Goal: Task Accomplishment & Management: Complete application form

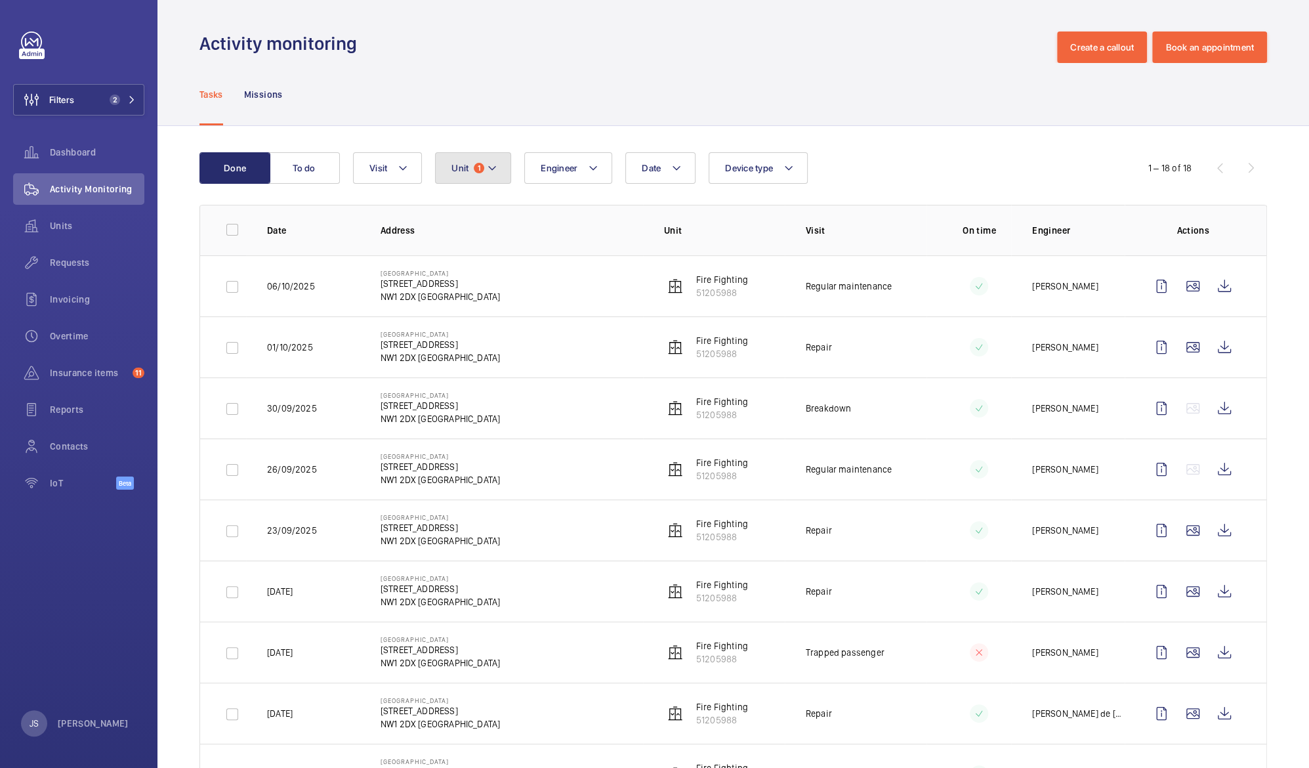
click at [493, 173] on mat-icon at bounding box center [492, 168] width 10 height 16
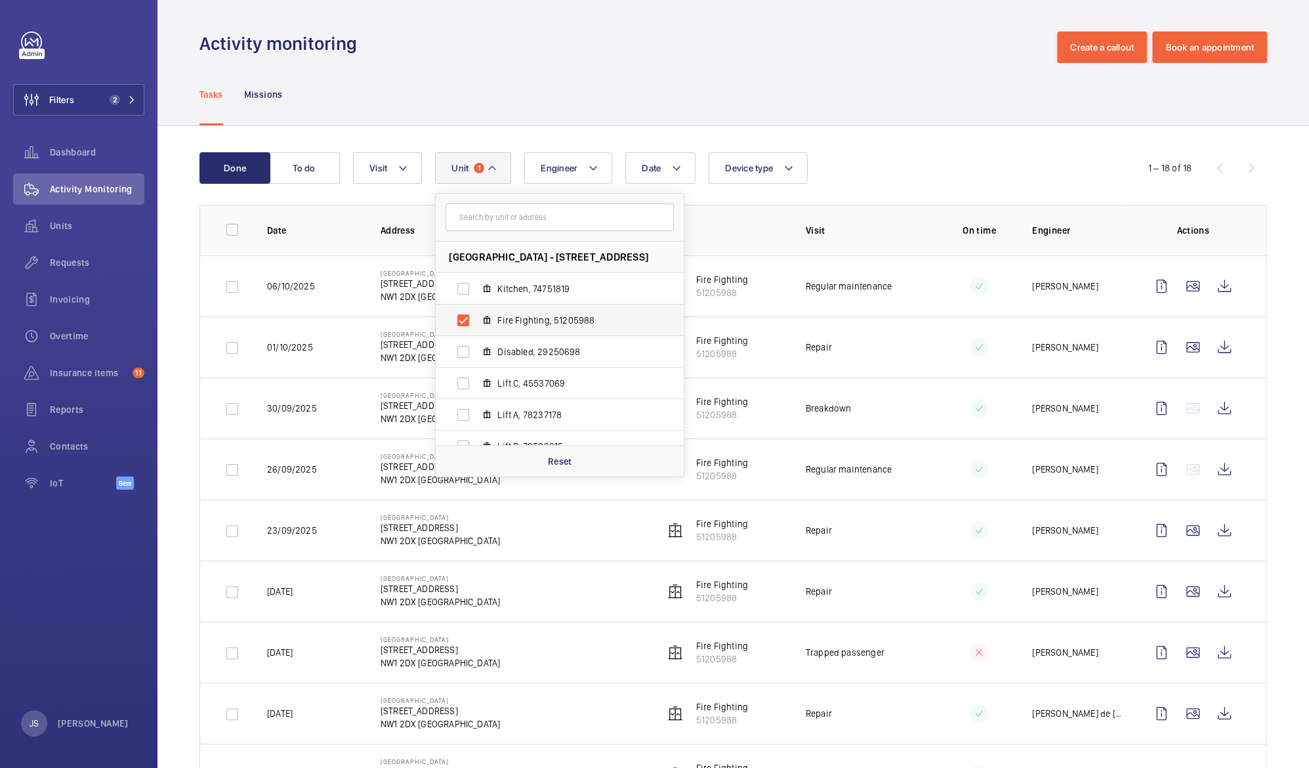
click at [498, 322] on span "Fire Fighting, 51205988" at bounding box center [573, 320] width 152 height 13
click at [476, 322] on input "Fire Fighting, 51205988" at bounding box center [463, 320] width 26 height 26
checkbox input "false"
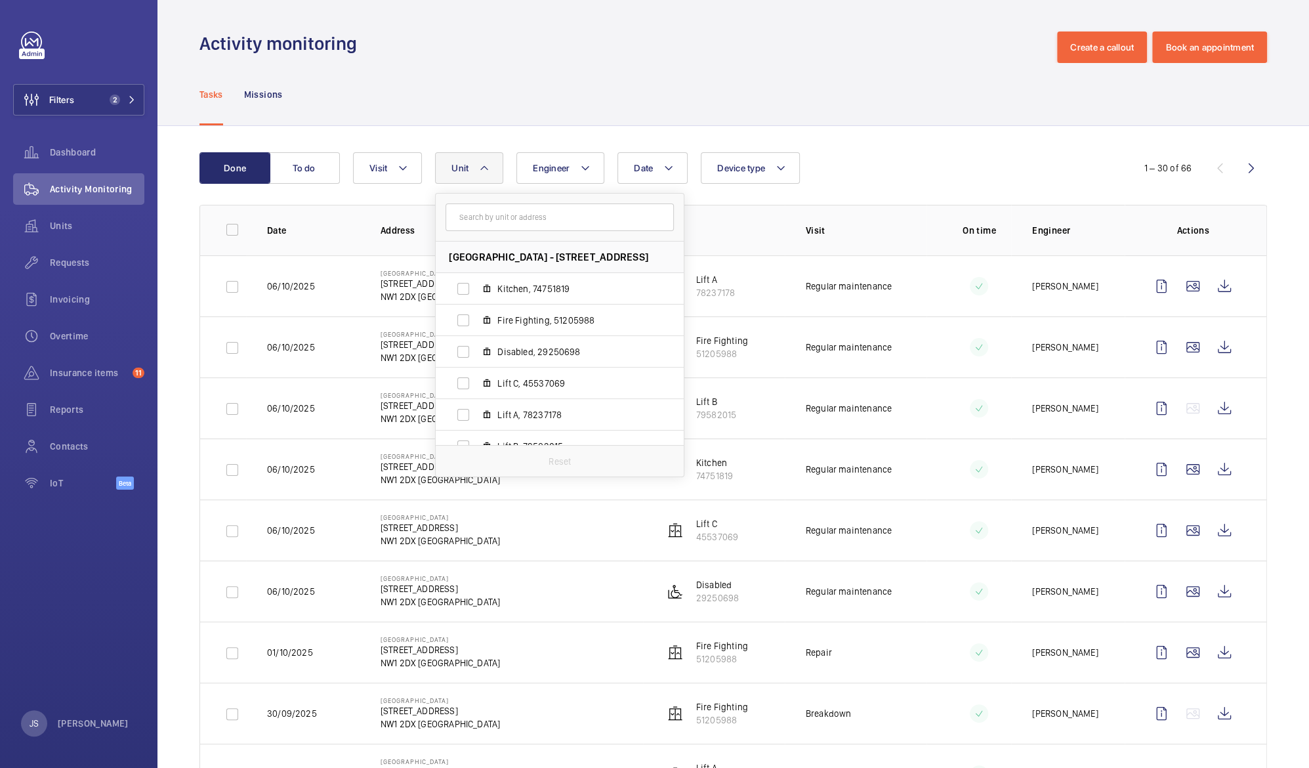
click at [408, 94] on div "Tasks Missions" at bounding box center [733, 94] width 1068 height 62
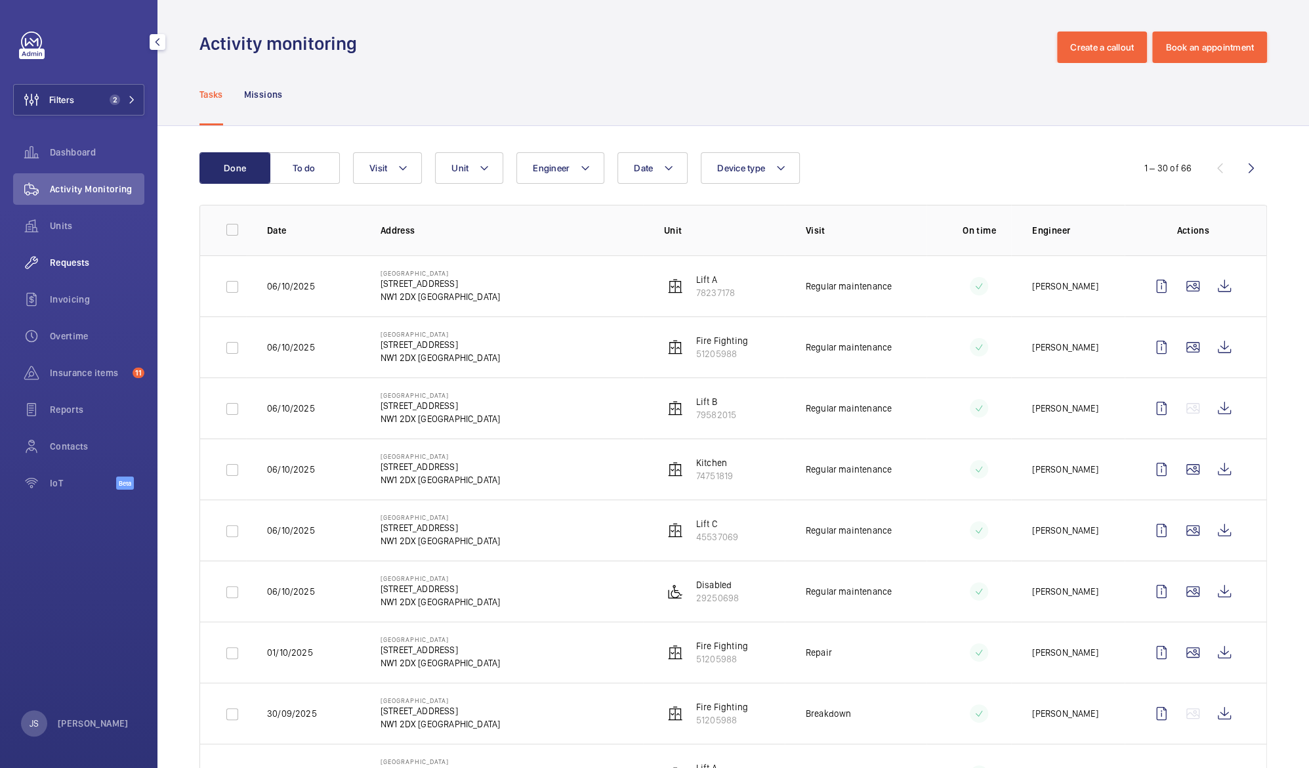
click at [55, 262] on span "Requests" at bounding box center [97, 262] width 94 height 13
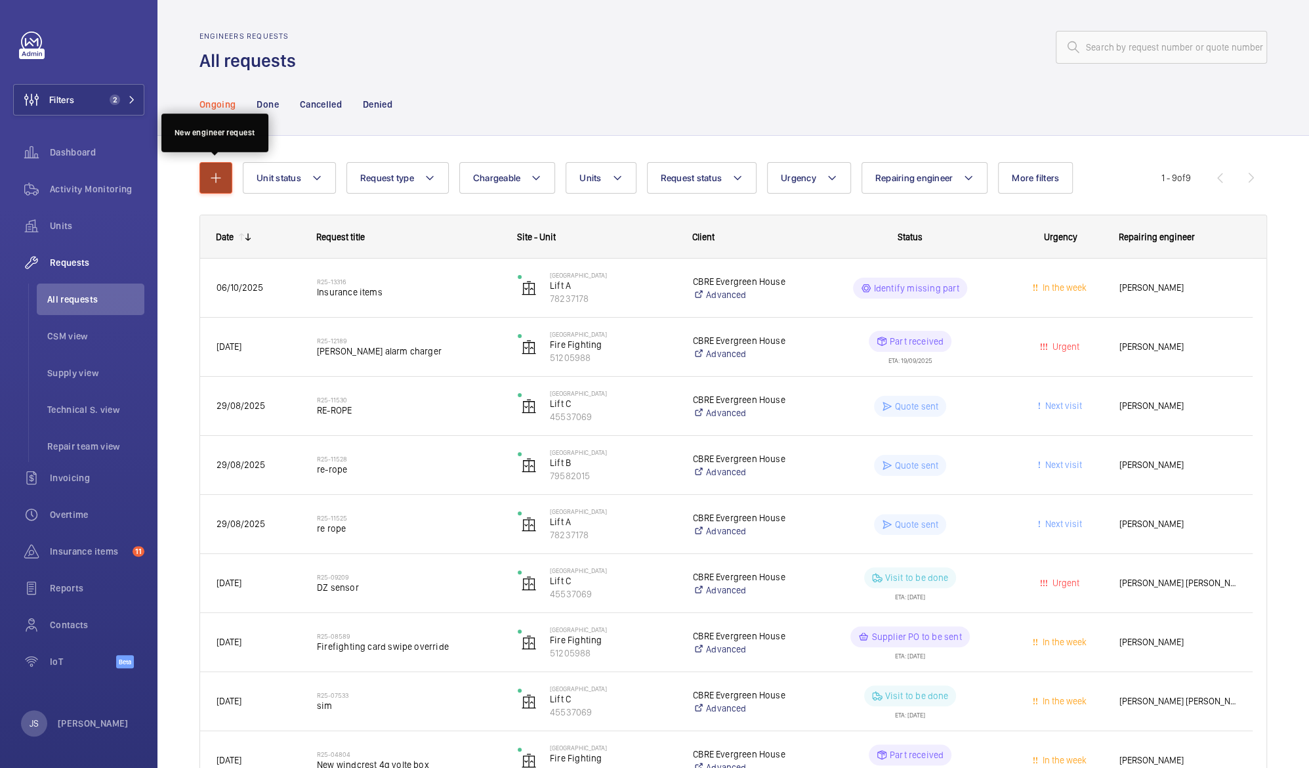
click at [213, 175] on mat-icon "button" at bounding box center [216, 178] width 16 height 16
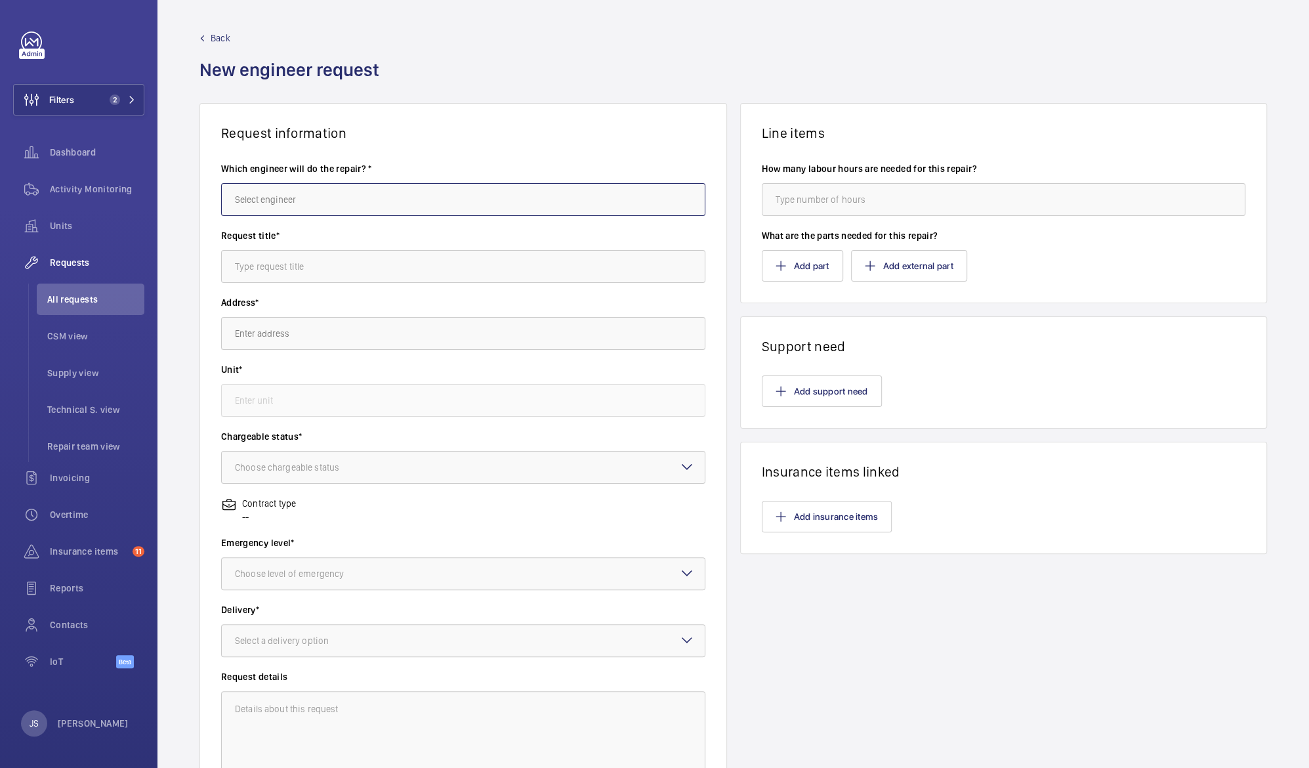
click at [261, 201] on input "text" at bounding box center [463, 199] width 484 height 33
click at [251, 247] on mat-option "[PERSON_NAME]" at bounding box center [460, 239] width 476 height 32
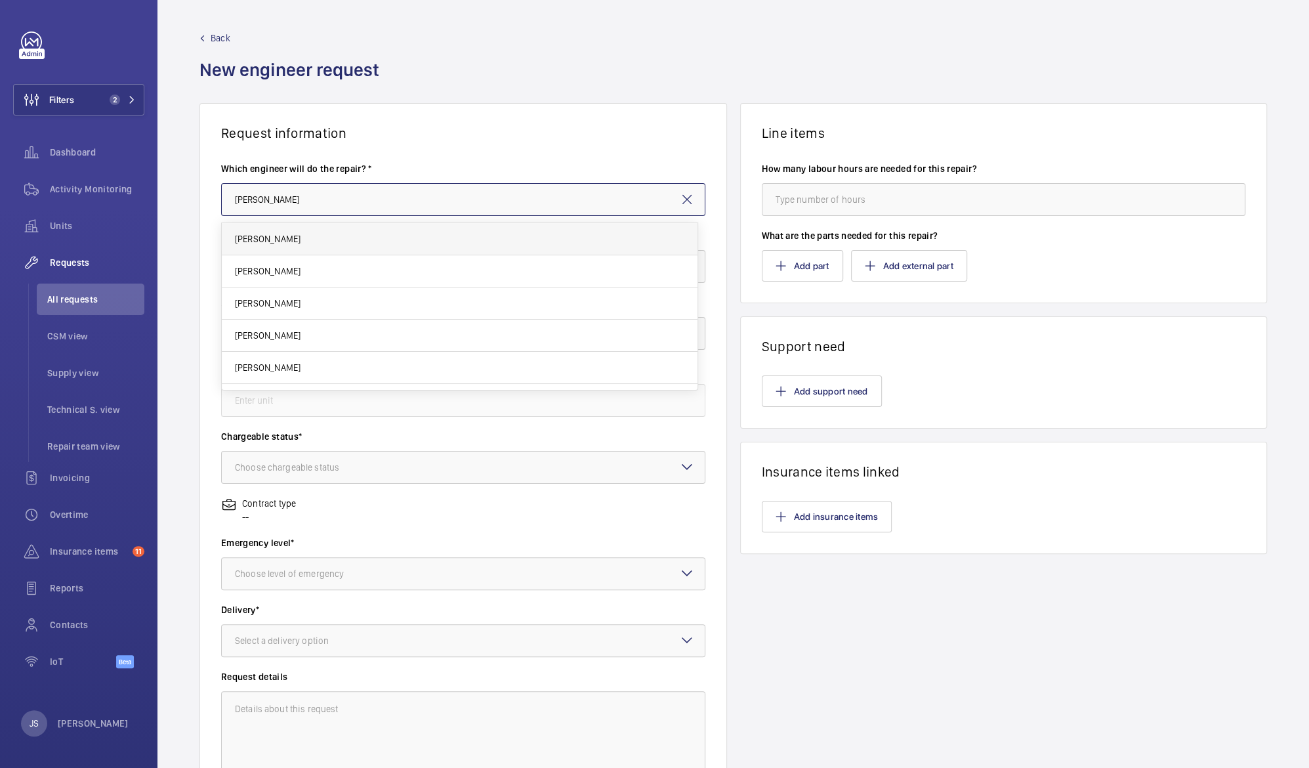
type input "[PERSON_NAME]"
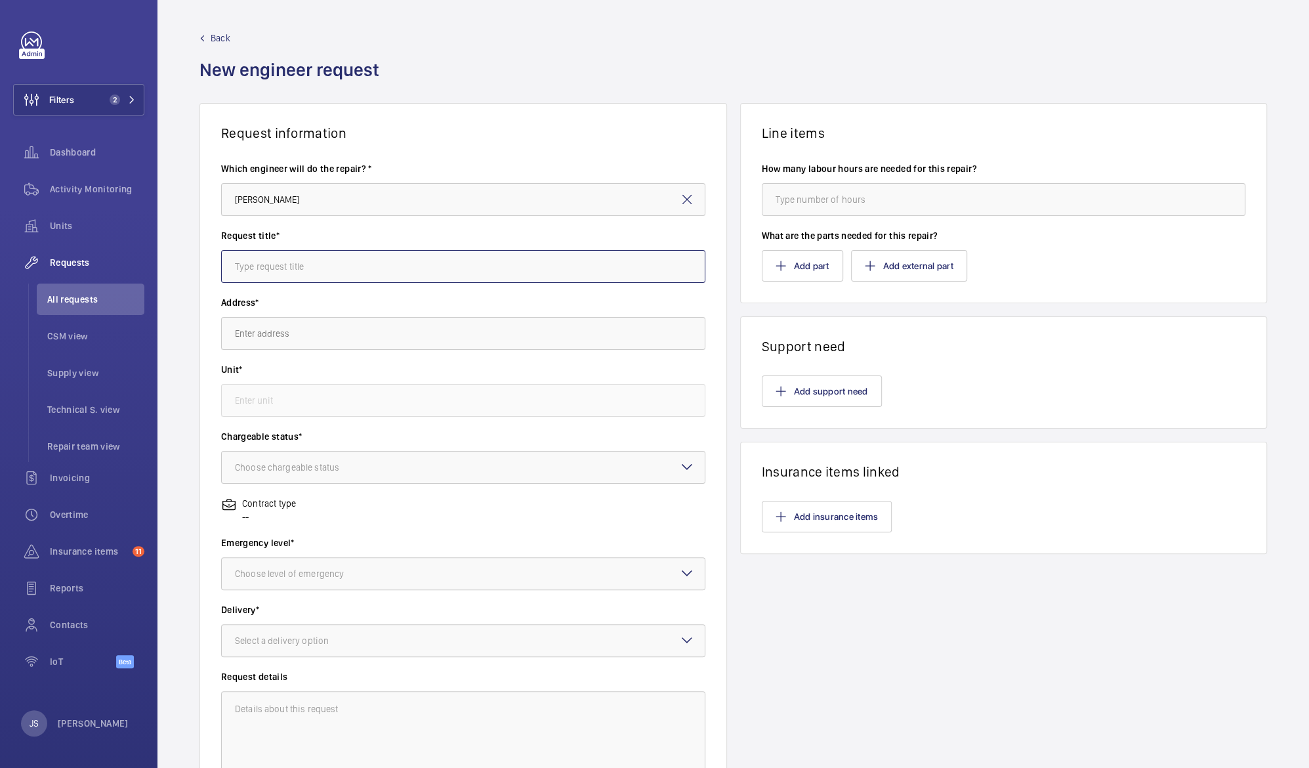
click at [250, 266] on input "text" at bounding box center [463, 266] width 484 height 33
type input "Standby to adjust timer"
click at [238, 338] on input "text" at bounding box center [463, 333] width 484 height 33
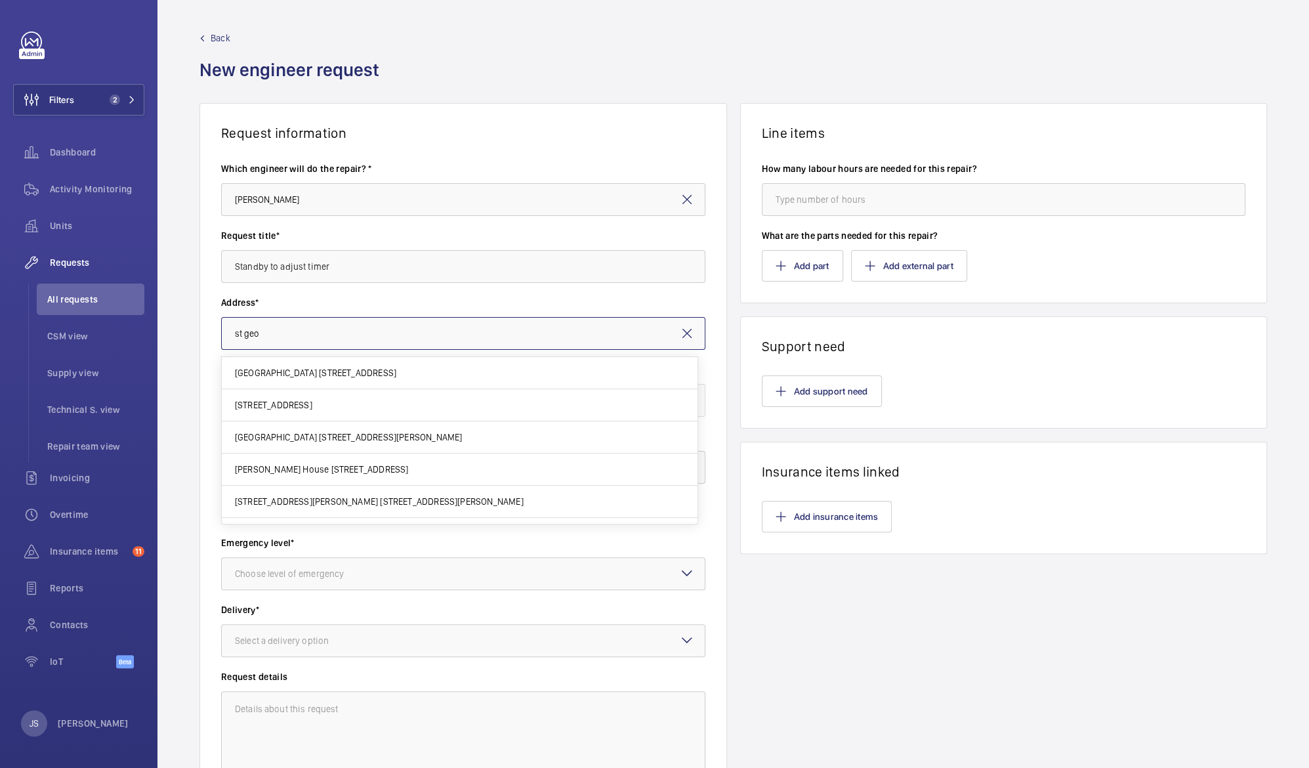
drag, startPoint x: 261, startPoint y: 336, endPoint x: 218, endPoint y: 331, distance: 42.9
click at [218, 331] on wm-front-card-body "Which engineer will do the repair? * [PERSON_NAME] Request title* Standby to ad…" at bounding box center [463, 470] width 526 height 659
drag, startPoint x: 291, startPoint y: 329, endPoint x: 219, endPoint y: 320, distance: 72.8
click at [219, 320] on wm-front-card-body "Which engineer will do the repair? * [PERSON_NAME] Request title* Standby to ad…" at bounding box center [463, 470] width 526 height 659
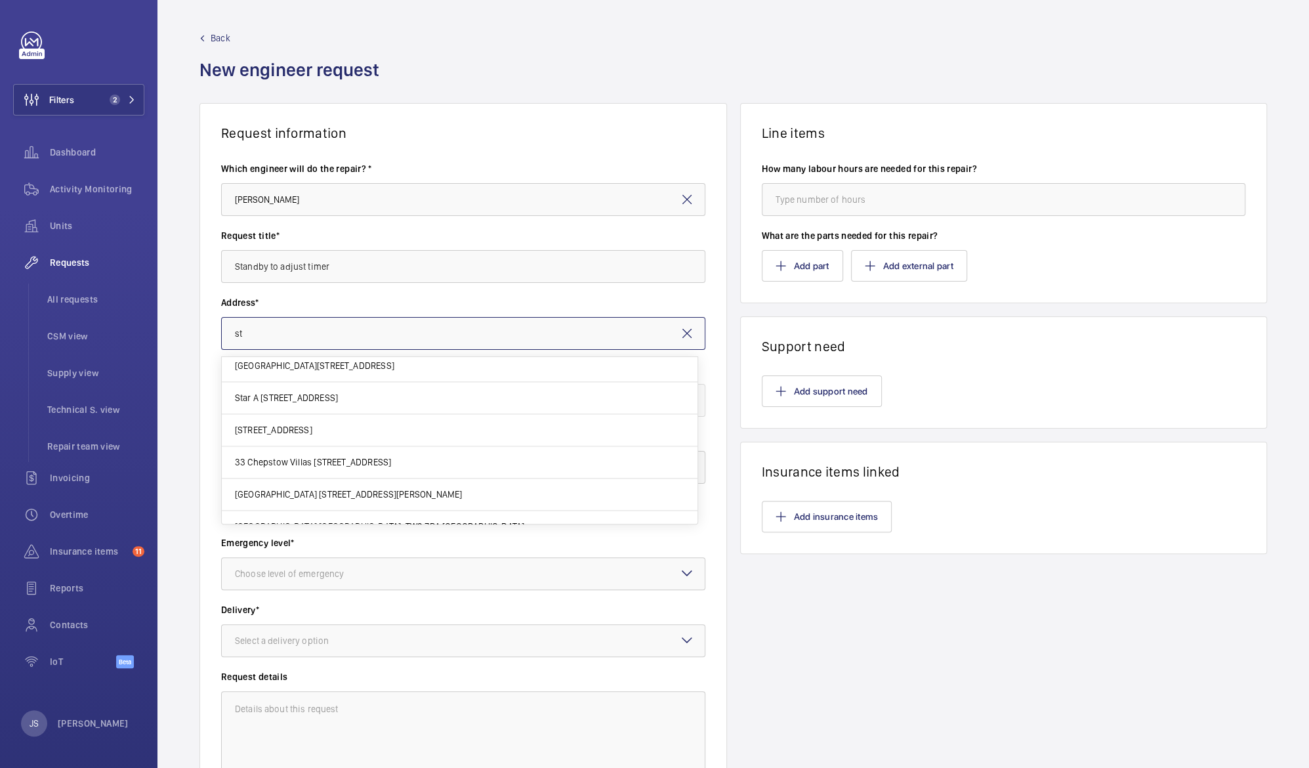
scroll to position [1423, 0]
type input "st"
drag, startPoint x: 698, startPoint y: 467, endPoint x: 638, endPoint y: 274, distance: 202.0
click at [694, 472] on div "The Cloisters [STREET_ADDRESS][GEOGRAPHIC_DATA] [GEOGRAPHIC_DATA][STREET_ADDRES…" at bounding box center [460, 440] width 476 height 167
click at [679, 339] on mat-icon at bounding box center [687, 333] width 16 height 16
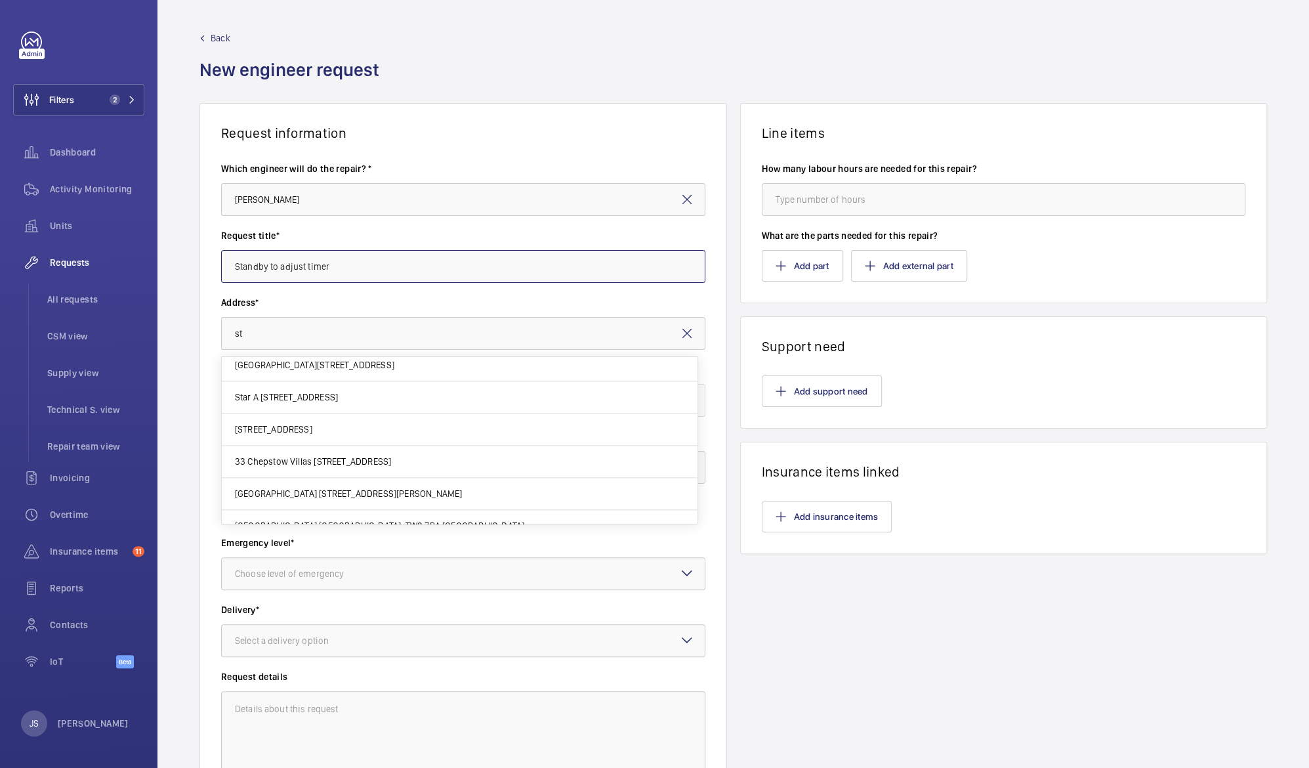
click at [638, 274] on input "Standby to adjust timer" at bounding box center [463, 266] width 484 height 33
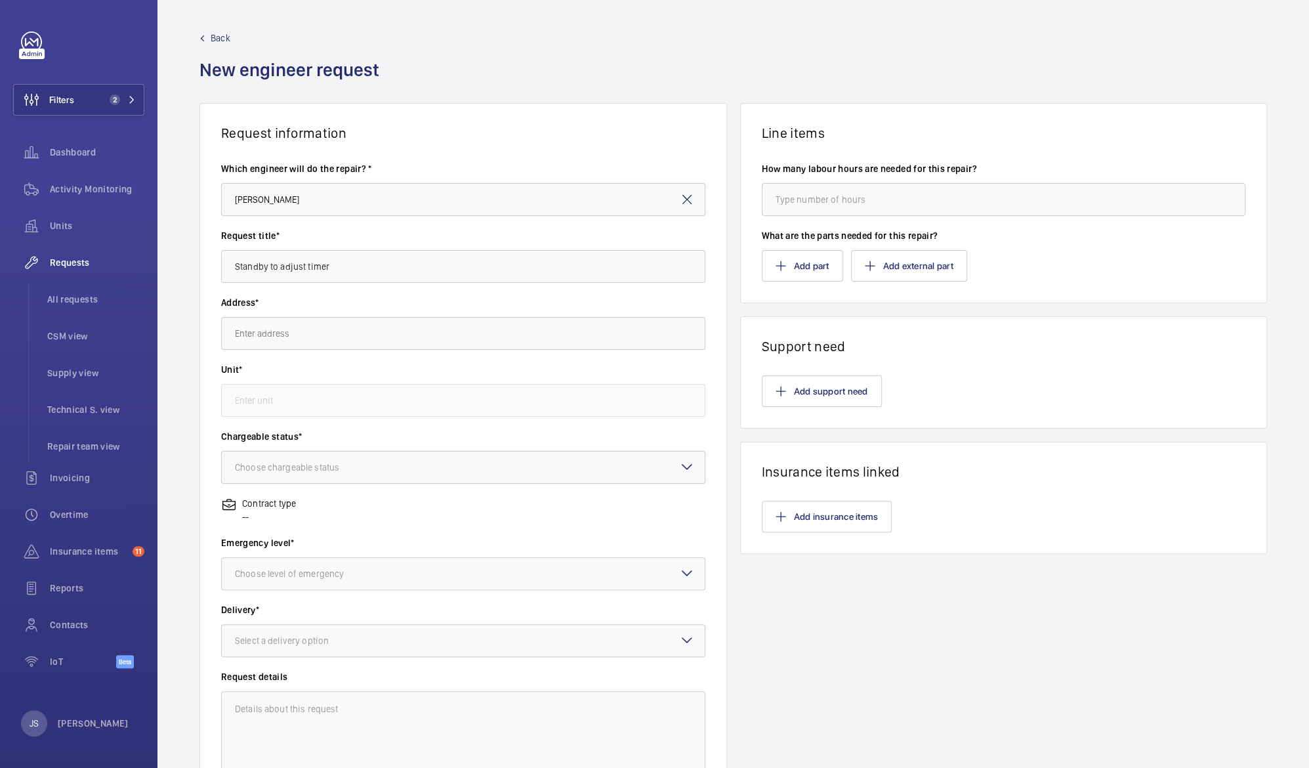
click at [638, 274] on wm-front-card-body "Which engineer will do the repair? * [PERSON_NAME] Request title* Standby to ad…" at bounding box center [463, 470] width 526 height 659
click at [638, 274] on input "Standby to adjust timer" at bounding box center [463, 266] width 484 height 33
click at [336, 338] on input "text" at bounding box center [463, 333] width 484 height 33
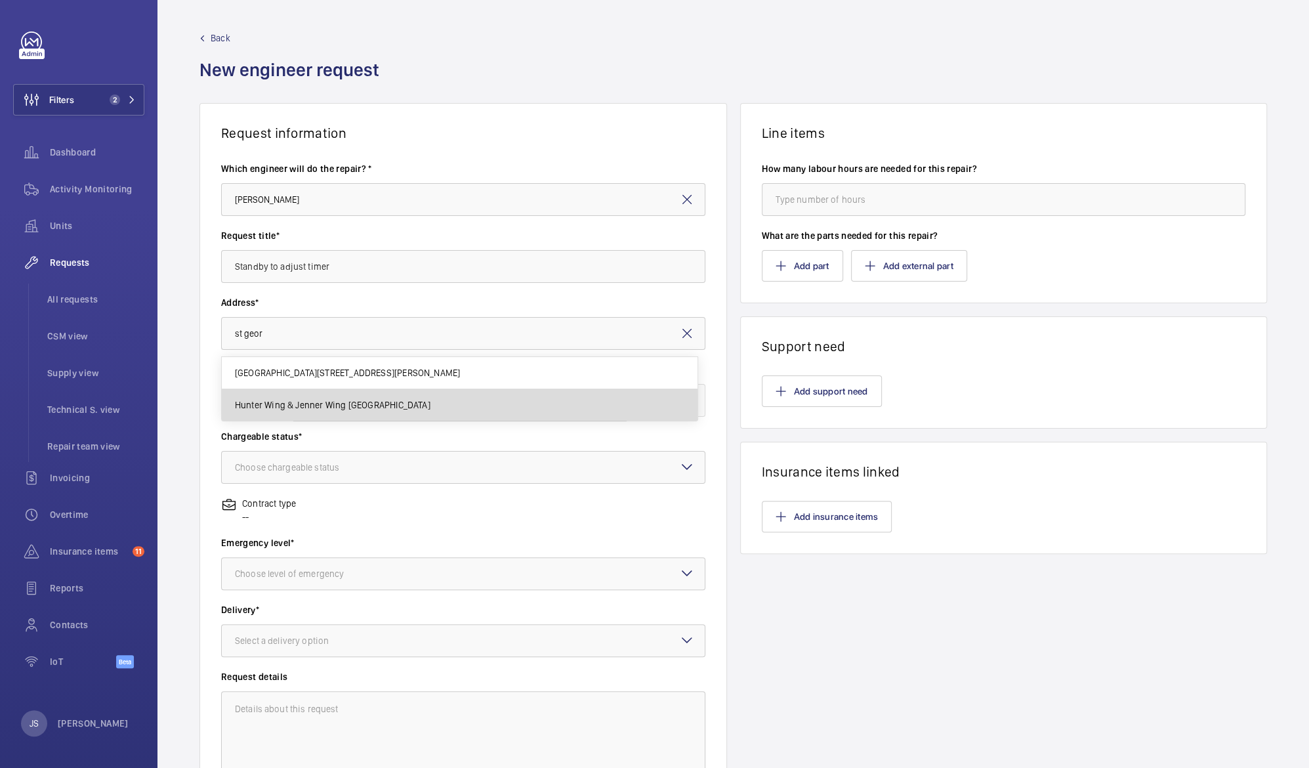
click at [329, 402] on span "Hunter Wing & Jenner Wing [GEOGRAPHIC_DATA]" at bounding box center [333, 404] width 196 height 13
type input "Hunter Wing & Jenner Wing [GEOGRAPHIC_DATA]"
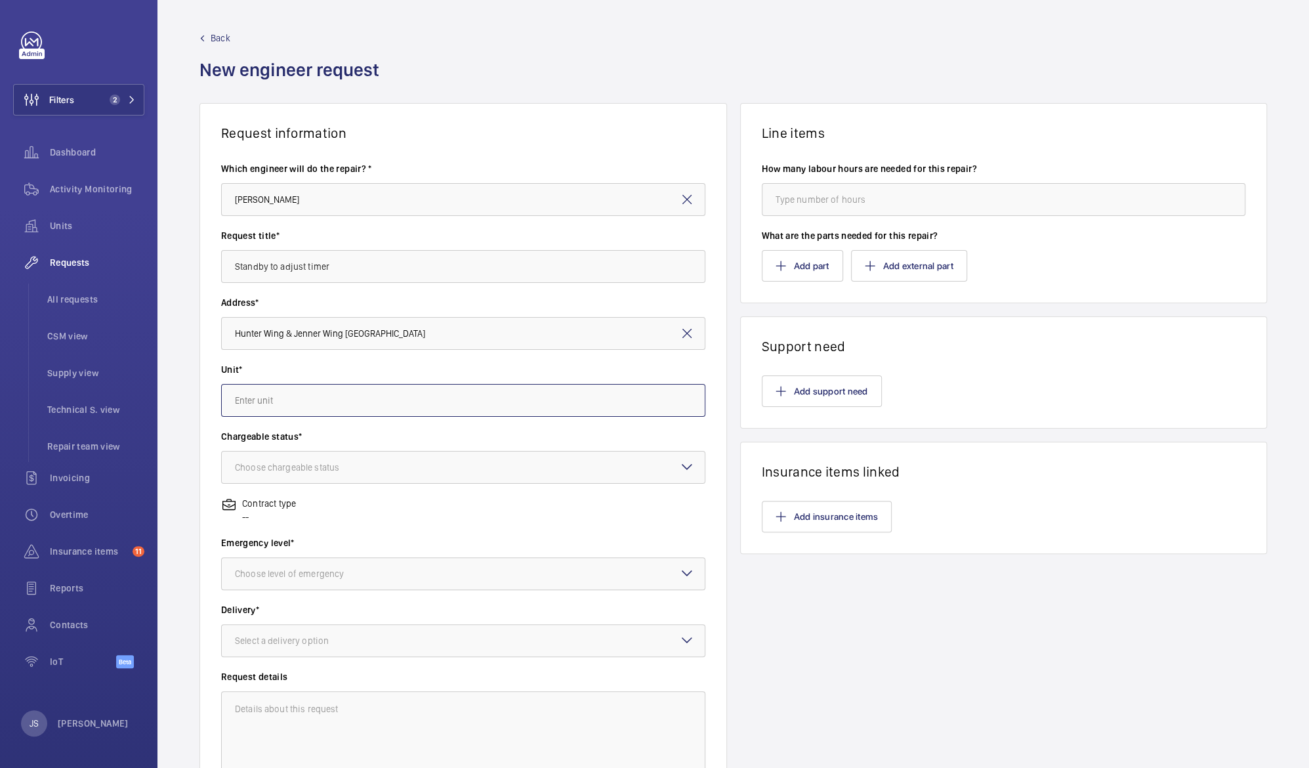
click at [329, 402] on input "text" at bounding box center [463, 400] width 484 height 33
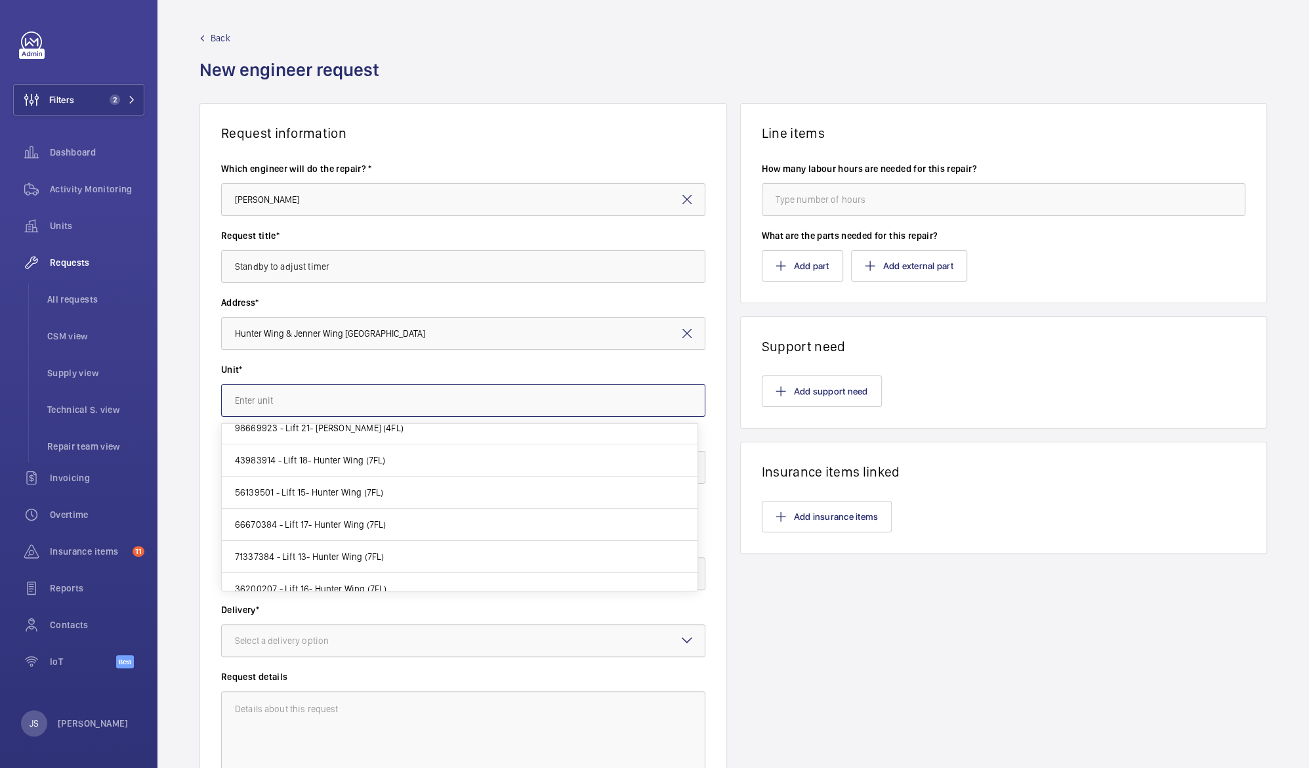
scroll to position [79, 0]
click at [285, 514] on span "66670384 - Lift 17- Hunter Wing (7FL)" at bounding box center [311, 520] width 152 height 13
type input "66670384 - Lift 17- Hunter Wing (7FL)"
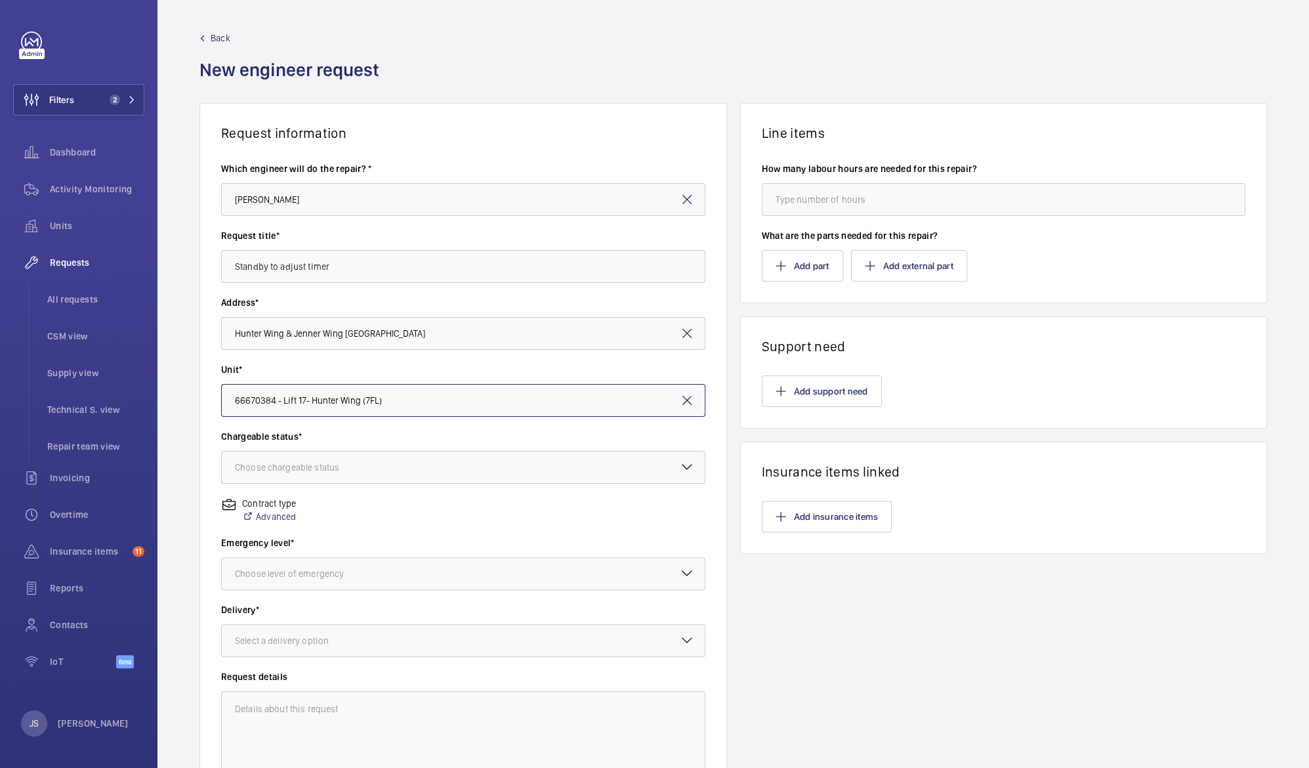
click at [277, 469] on div "Choose chargeable status" at bounding box center [303, 467] width 137 height 13
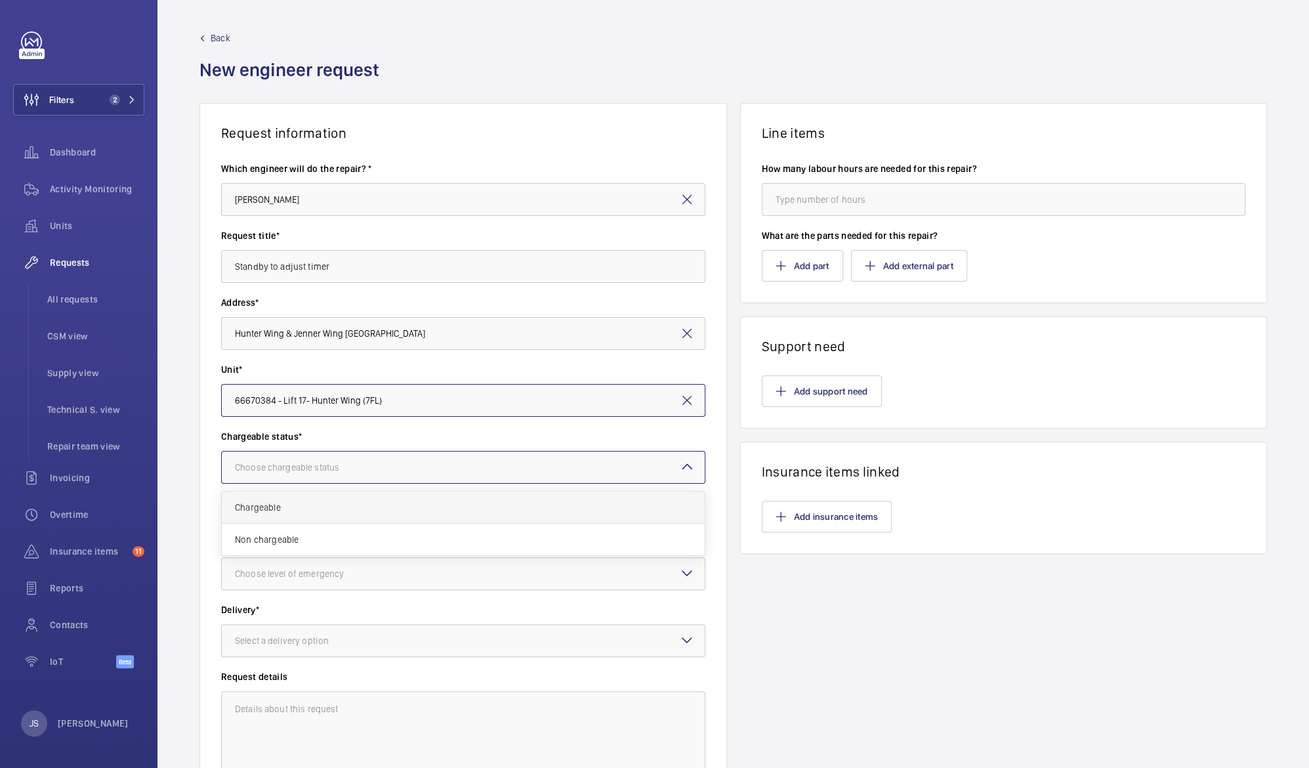
click at [277, 504] on span "Chargeable" at bounding box center [463, 507] width 457 height 13
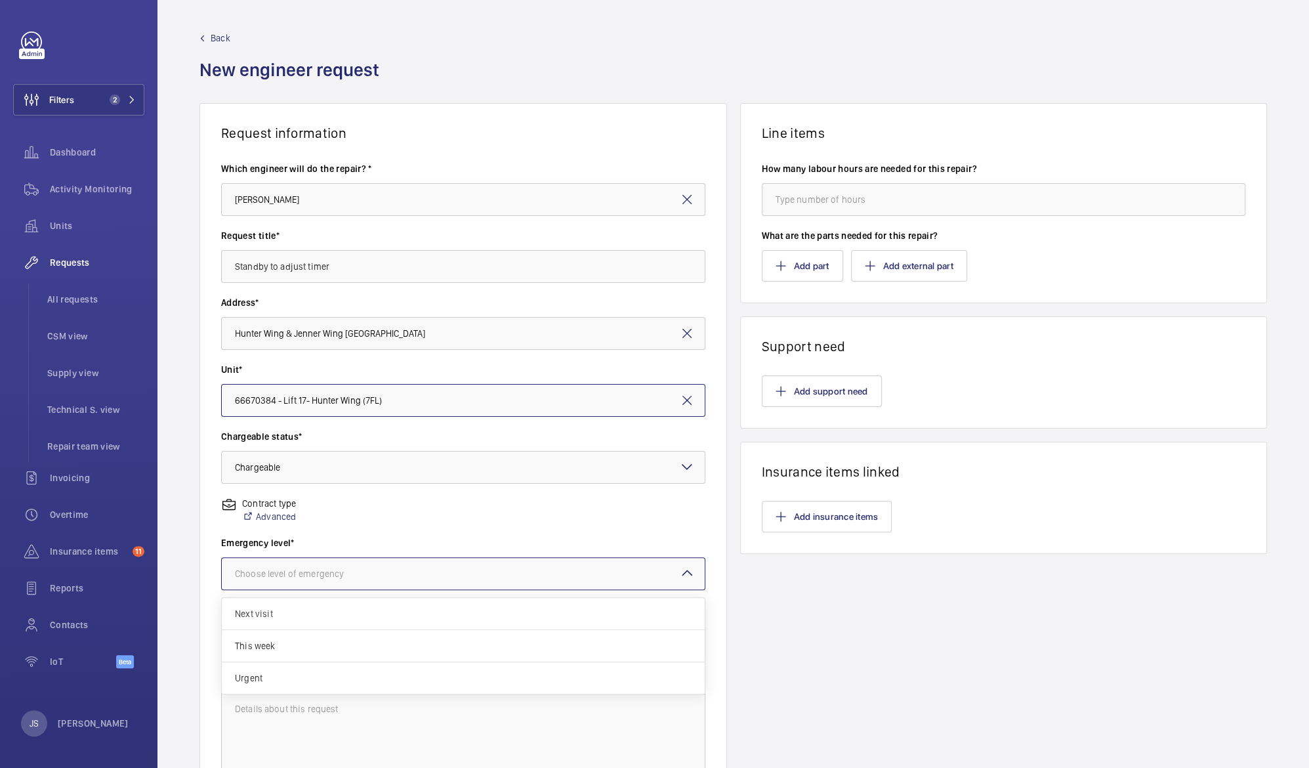
click at [284, 579] on div "Choose level of emergency" at bounding box center [306, 573] width 142 height 13
click at [283, 678] on span "Urgent" at bounding box center [463, 677] width 457 height 13
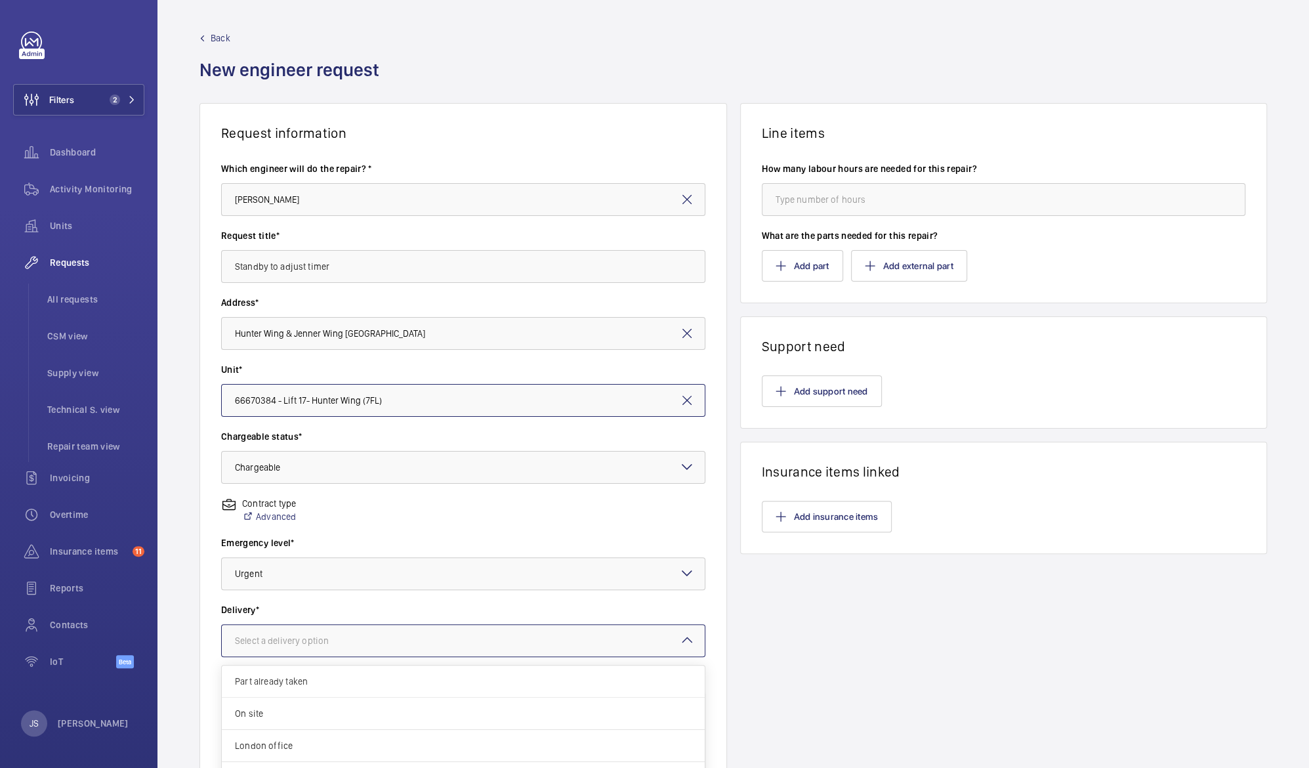
click at [285, 640] on div "Select a delivery option" at bounding box center [298, 640] width 127 height 13
click at [287, 718] on span "On site" at bounding box center [463, 713] width 457 height 13
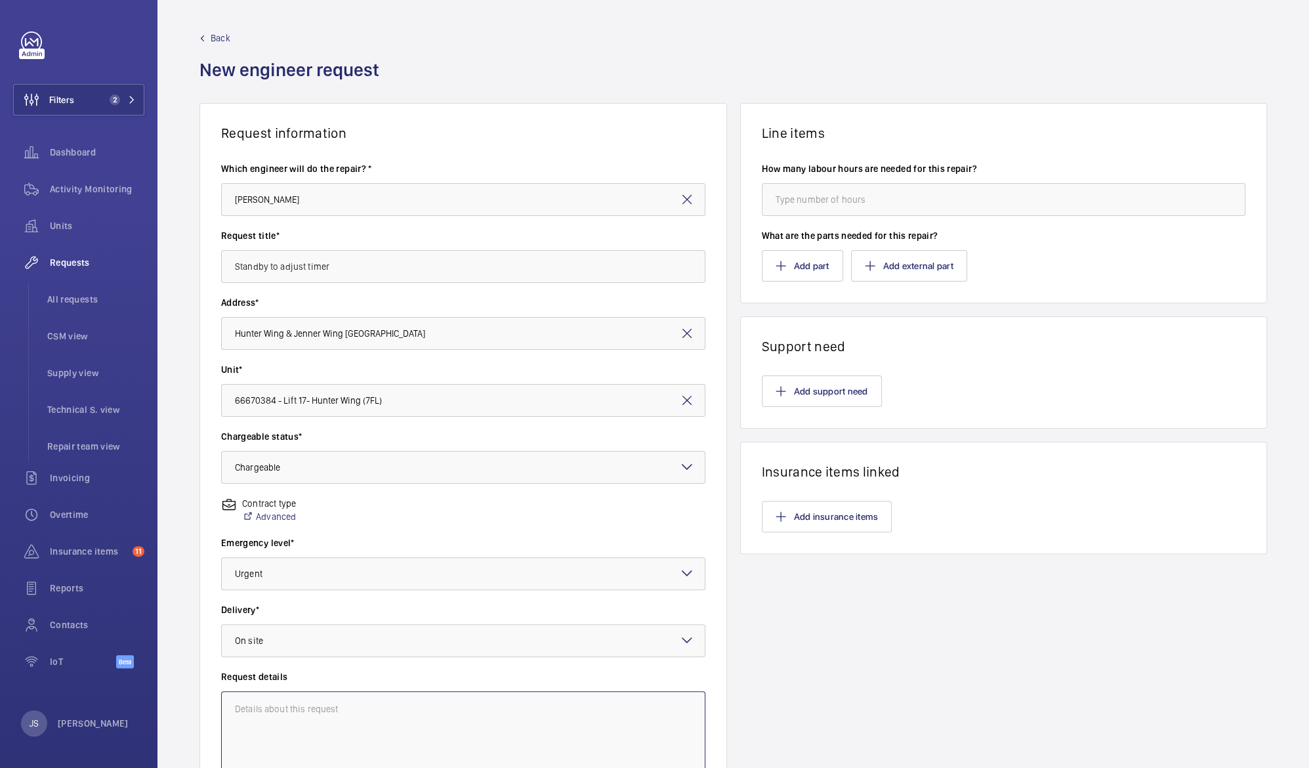
click at [288, 711] on textarea at bounding box center [463, 735] width 484 height 88
click at [374, 707] on textarea "Attend site on" at bounding box center [463, 735] width 484 height 88
type textarea "Attend site [DATE] 17th to switch timer 8am & 5pm"
click at [835, 205] on input "number" at bounding box center [1004, 199] width 484 height 33
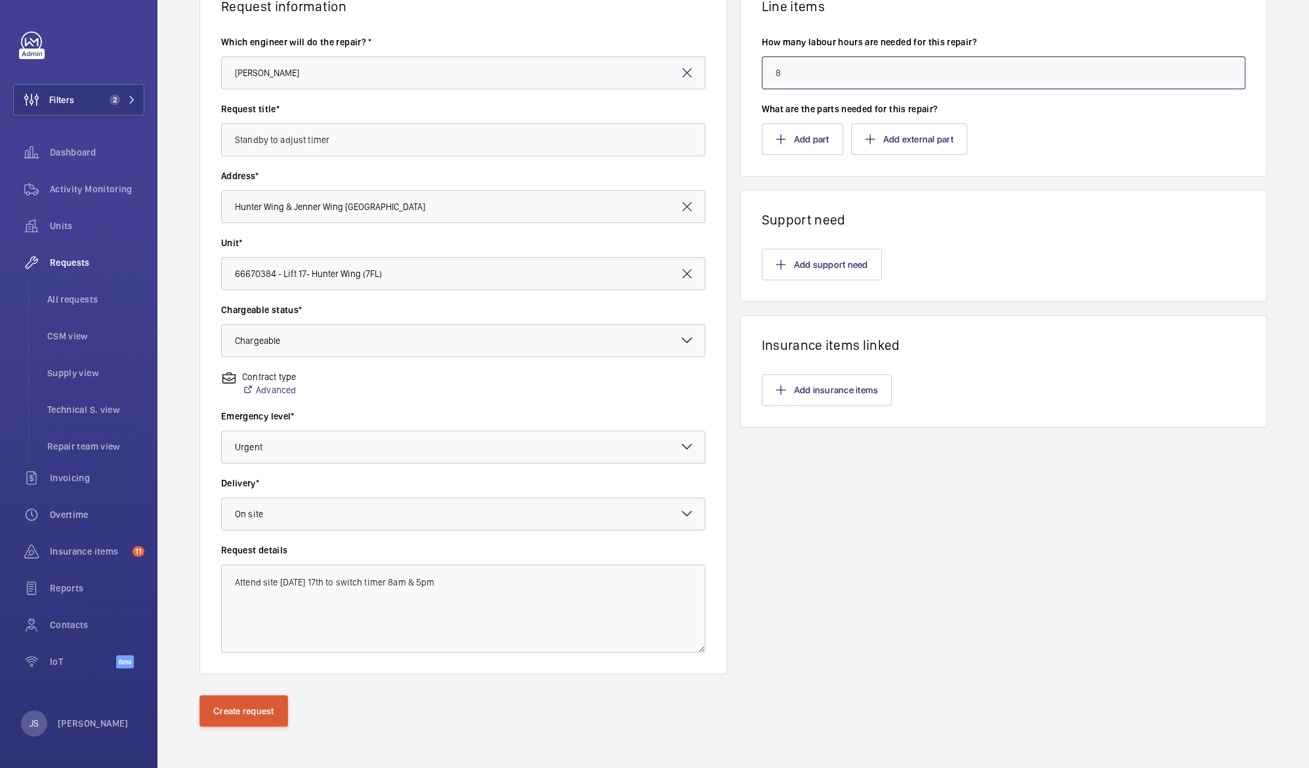
type input "8"
click at [243, 708] on button "Create request" at bounding box center [243, 710] width 89 height 31
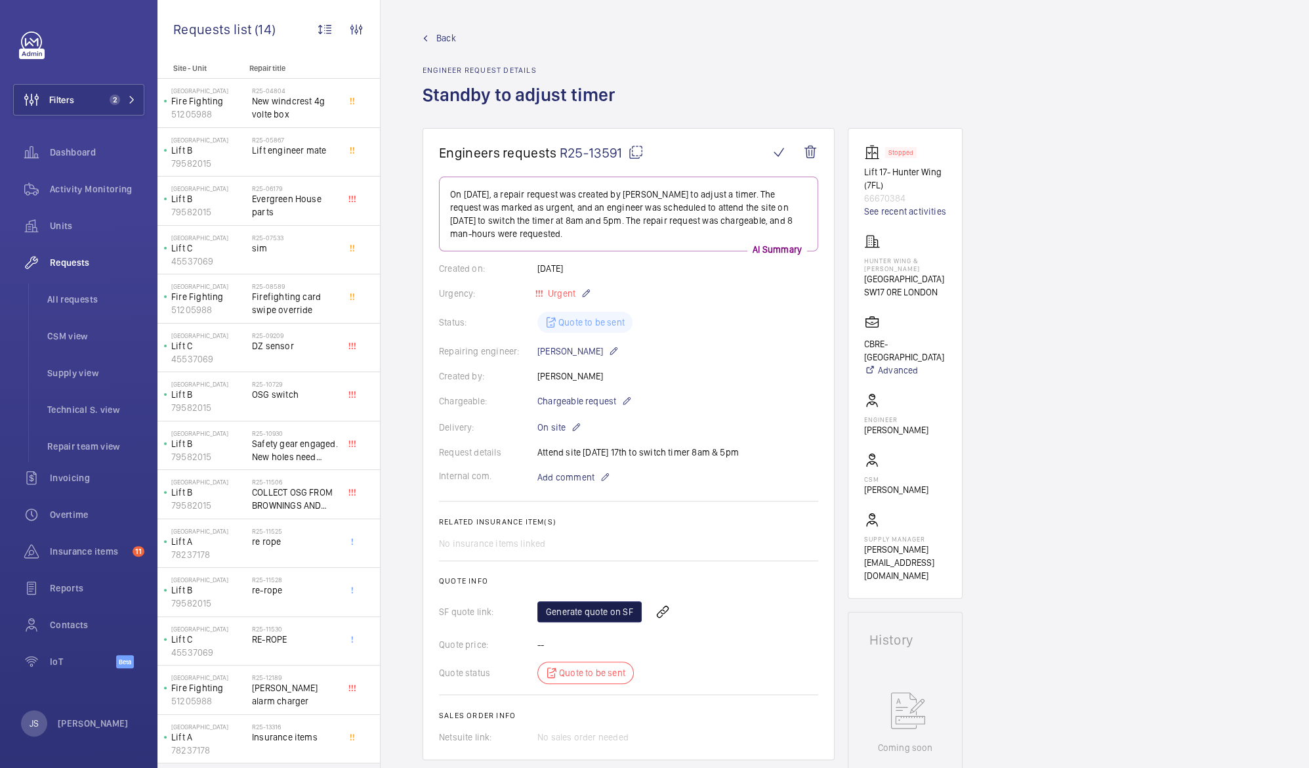
click at [581, 612] on link "Generate quote on SF" at bounding box center [589, 611] width 104 height 21
